Goal: Task Accomplishment & Management: Manage account settings

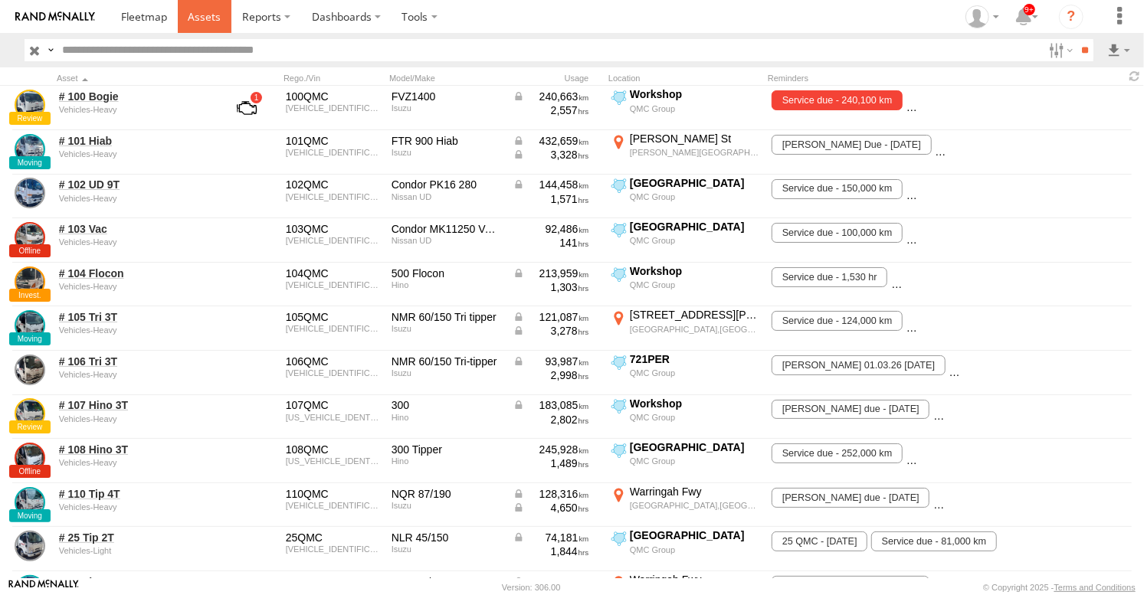
click at [197, 21] on span at bounding box center [204, 16] width 33 height 15
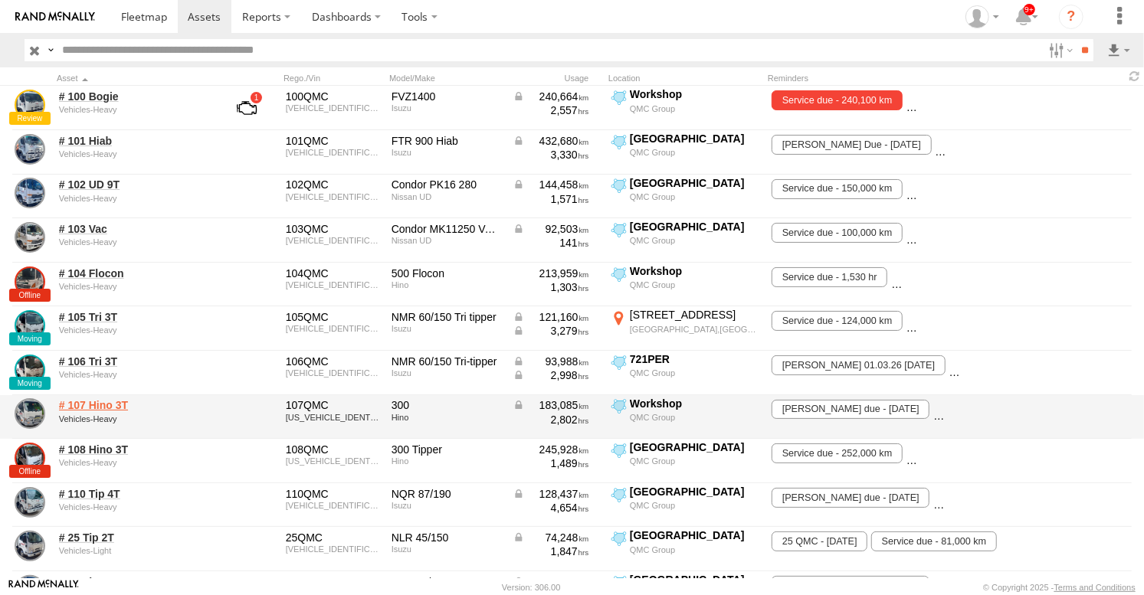
click at [94, 410] on link "# 107 Hino 3T" at bounding box center [133, 405] width 149 height 14
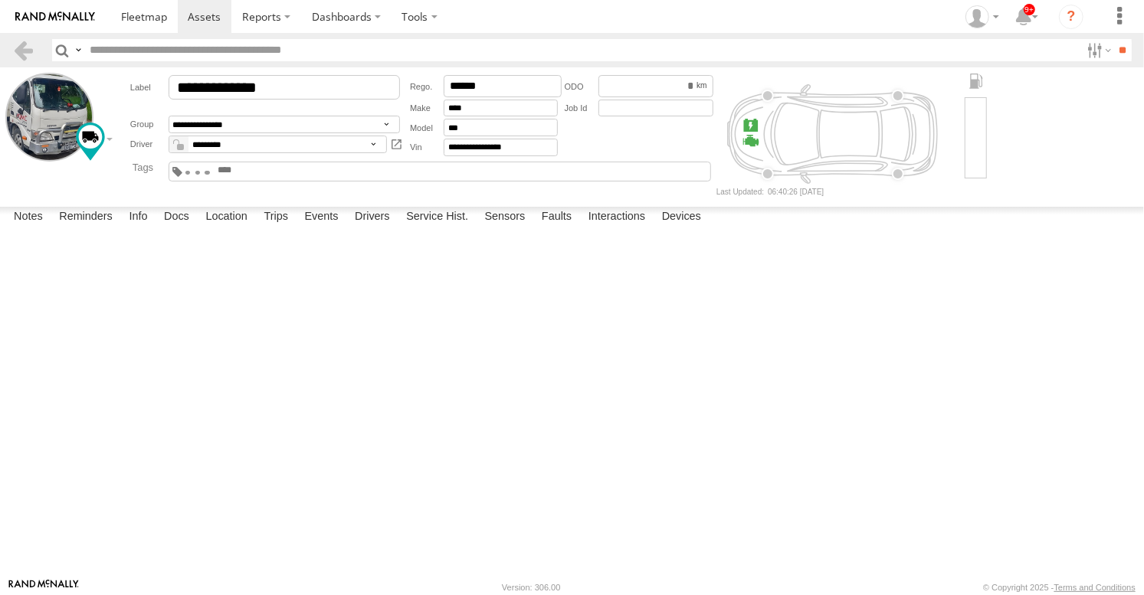
drag, startPoint x: 0, startPoint y: 0, endPoint x: 196, endPoint y: 261, distance: 326.7
click at [0, 0] on textarea at bounding box center [0, 0] width 0 height 0
type textarea "*"
type textarea "**********"
click at [0, 0] on button "Save" at bounding box center [0, 0] width 0 height 0
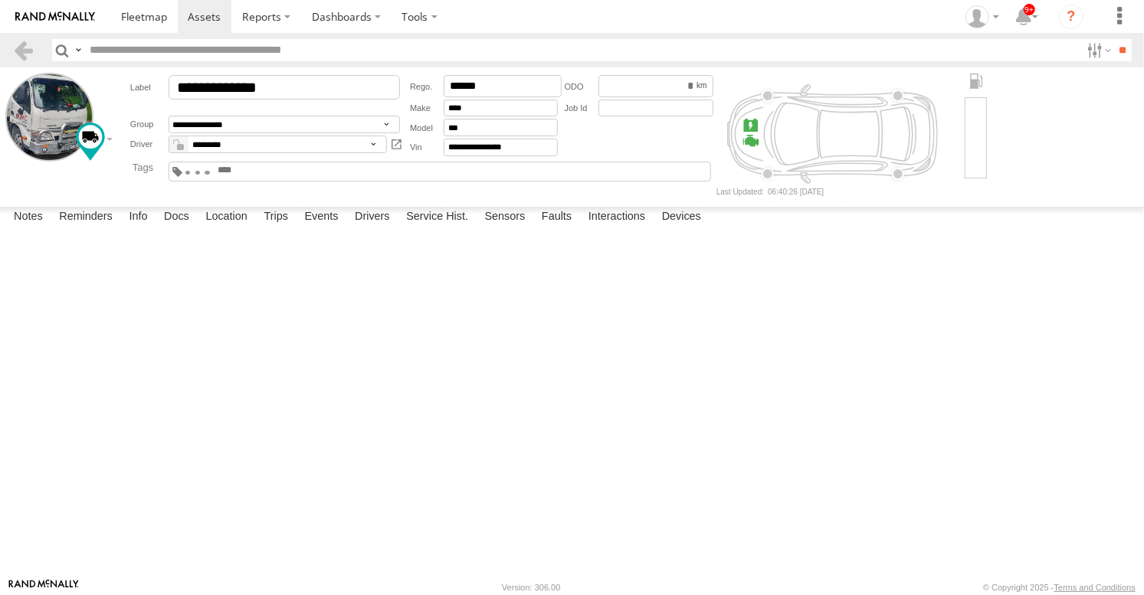
click at [0, 0] on button "Complete" at bounding box center [0, 0] width 0 height 0
click at [206, 16] on span at bounding box center [204, 16] width 33 height 15
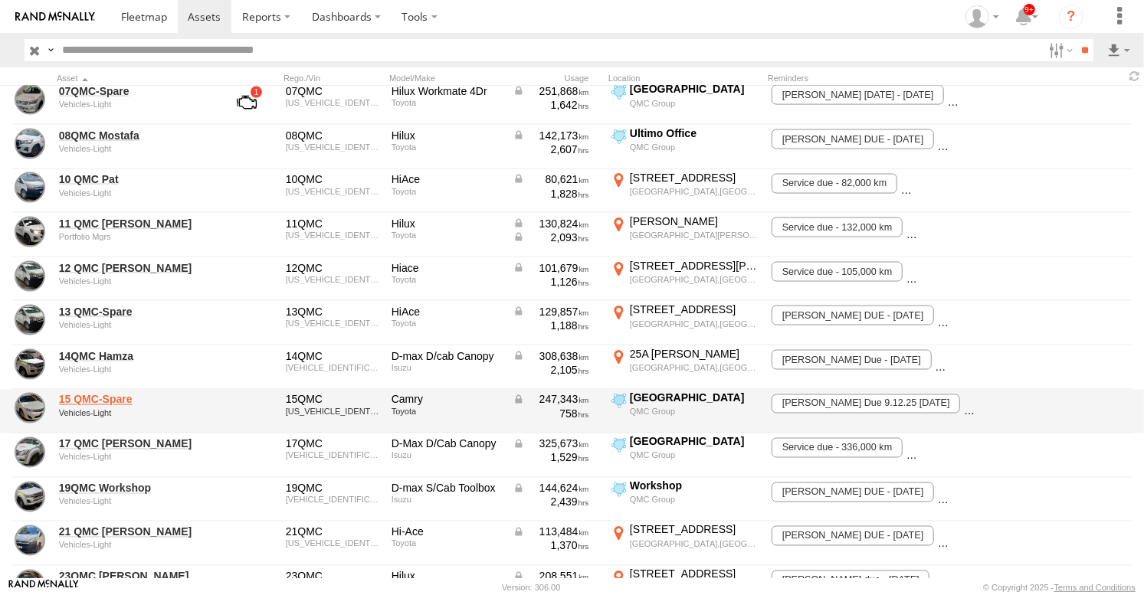
scroll to position [1446, 0]
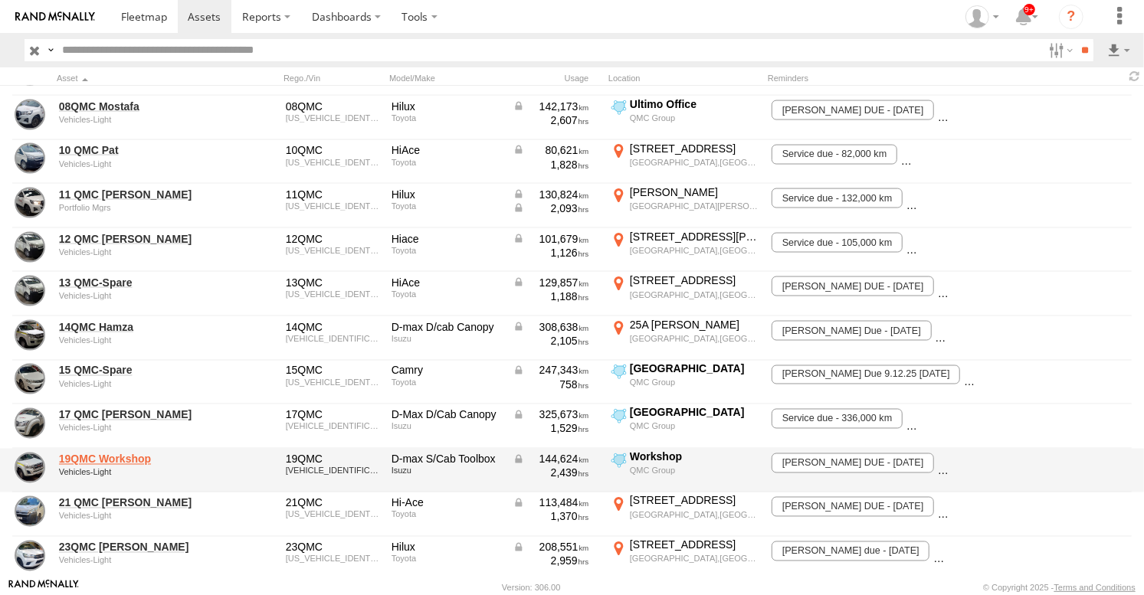
click at [104, 462] on link "19QMC Workshop" at bounding box center [133, 460] width 149 height 14
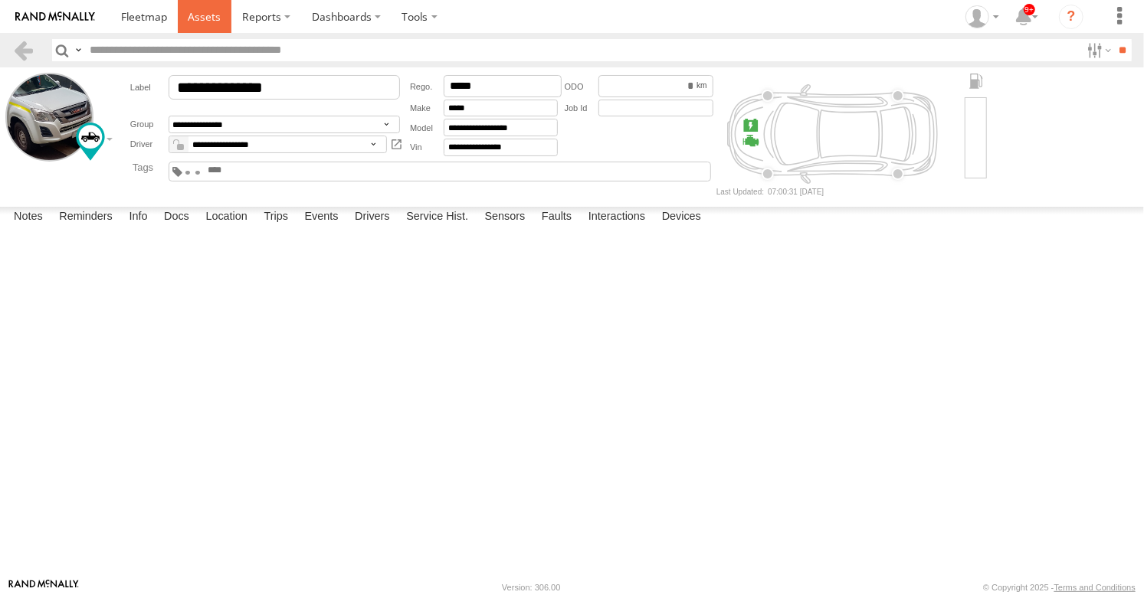
click at [202, 16] on span at bounding box center [204, 16] width 33 height 15
